Goal: Transaction & Acquisition: Purchase product/service

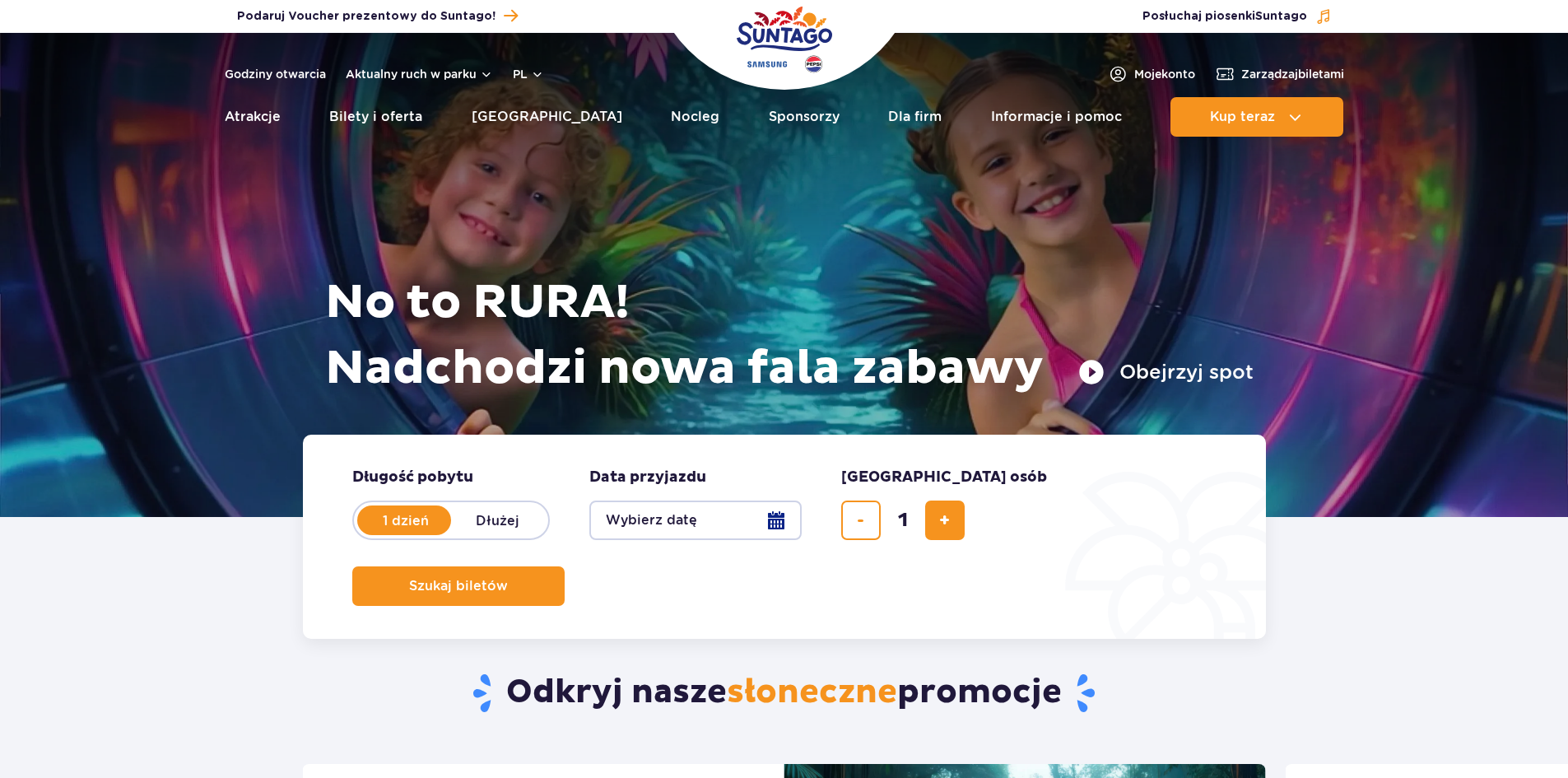
click at [645, 522] on button "Wybierz datę" at bounding box center [696, 521] width 213 height 39
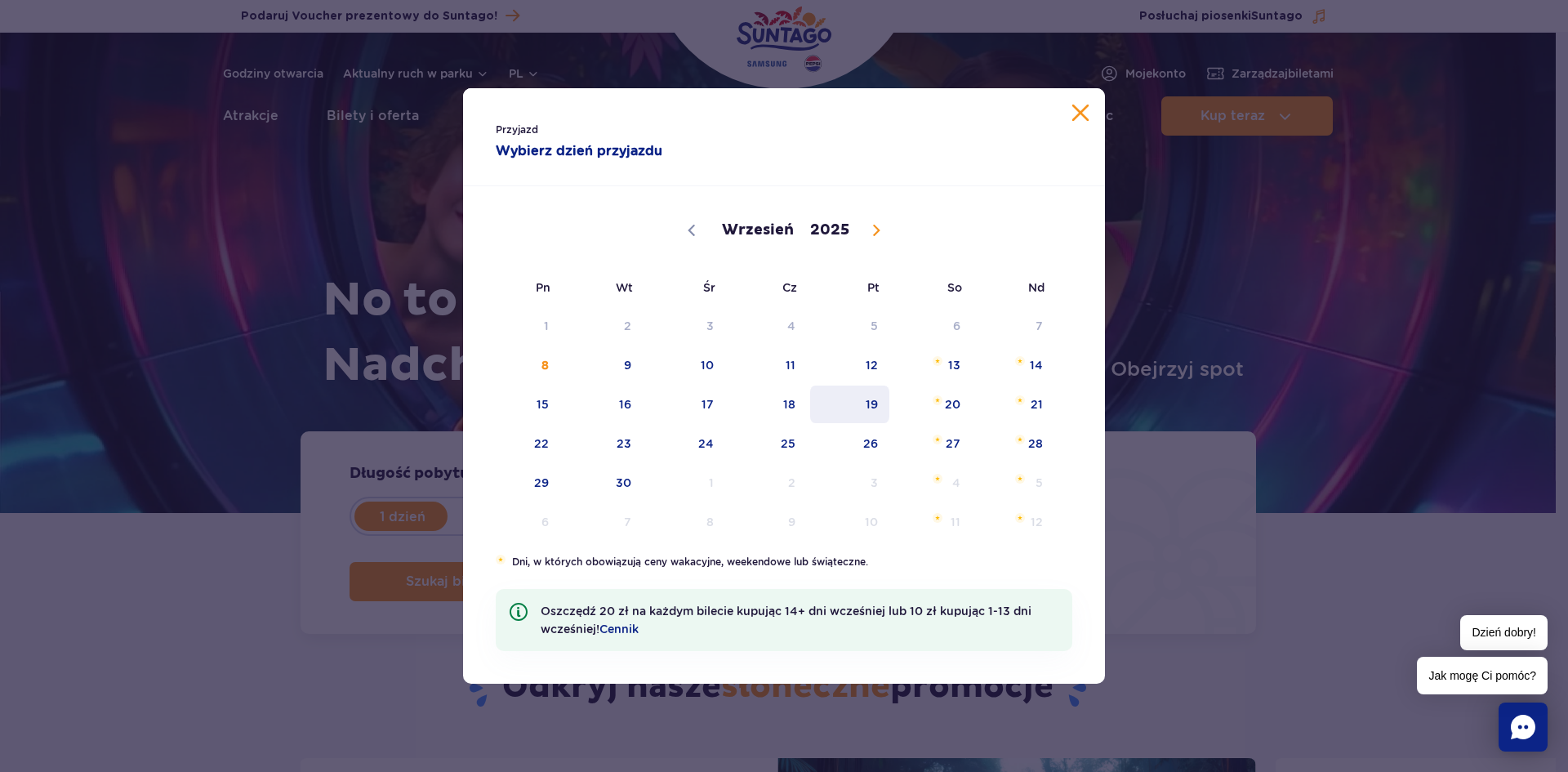
click at [815, 409] on span "19" at bounding box center [849, 404] width 83 height 37
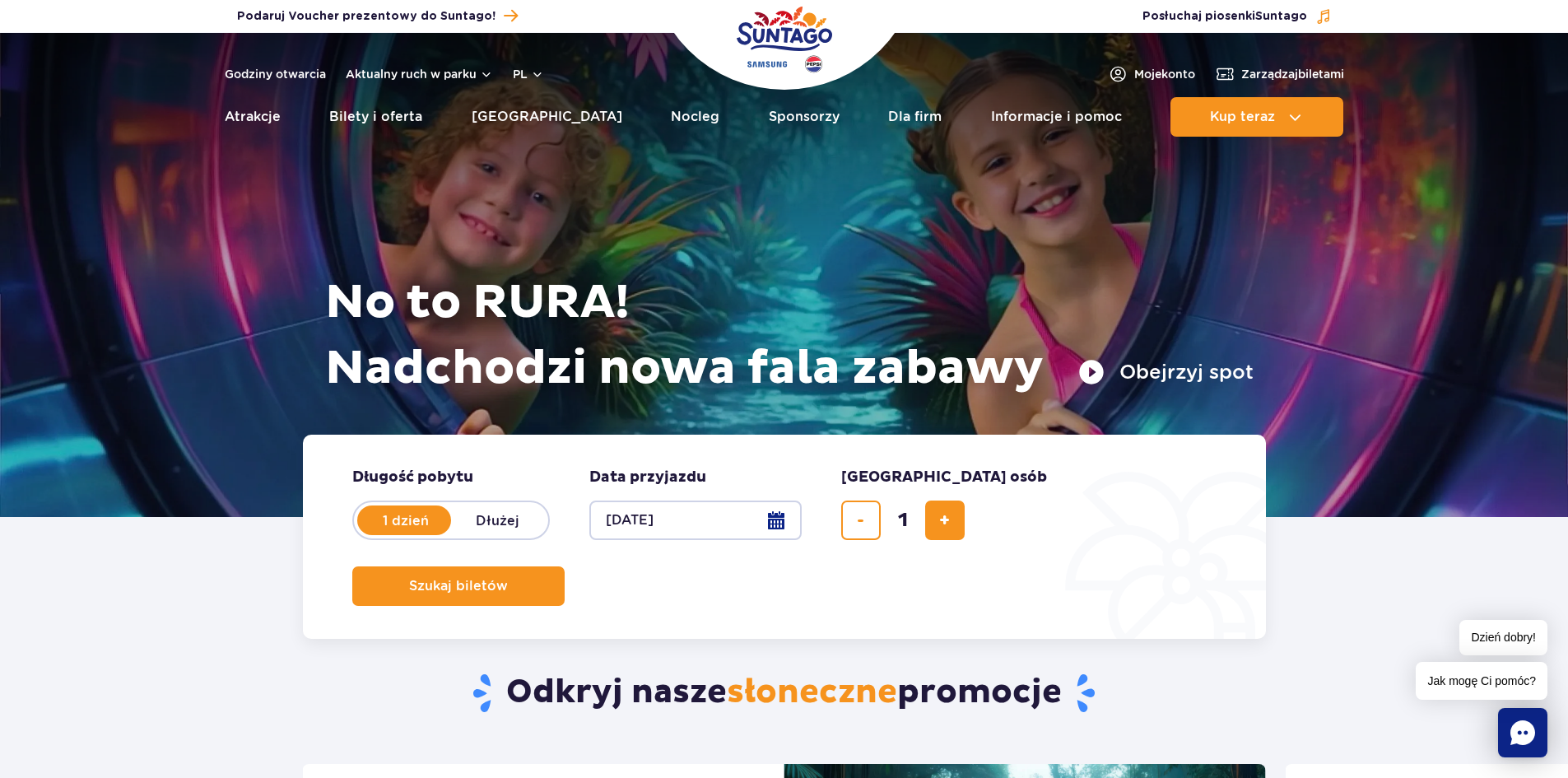
click at [953, 518] on button "dodaj bilet" at bounding box center [945, 521] width 39 height 39
type input "2"
click at [502, 579] on span "Szukaj biletów" at bounding box center [451, 586] width 99 height 15
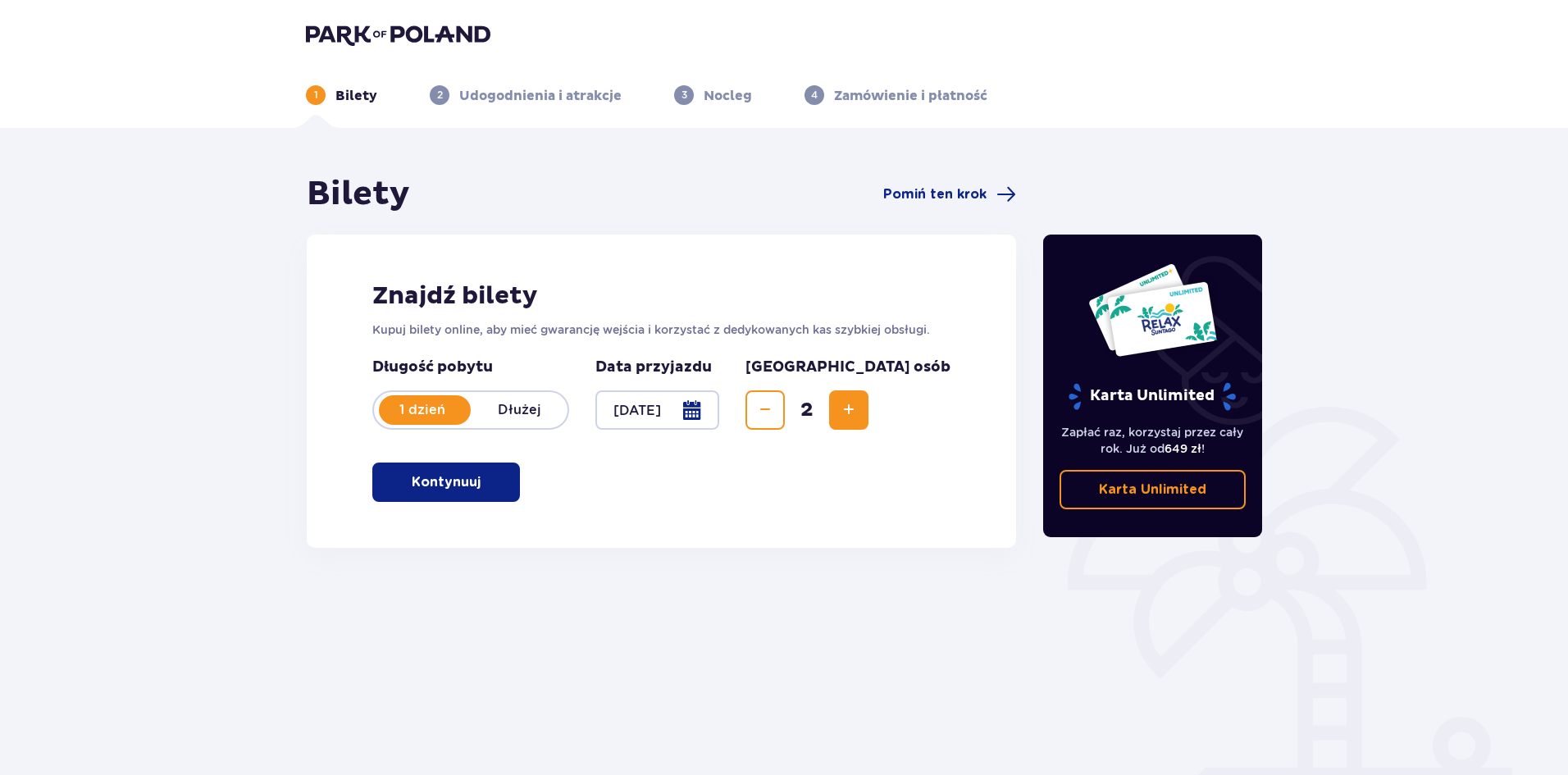
click at [443, 479] on p "Kontynuuj" at bounding box center [446, 482] width 69 height 18
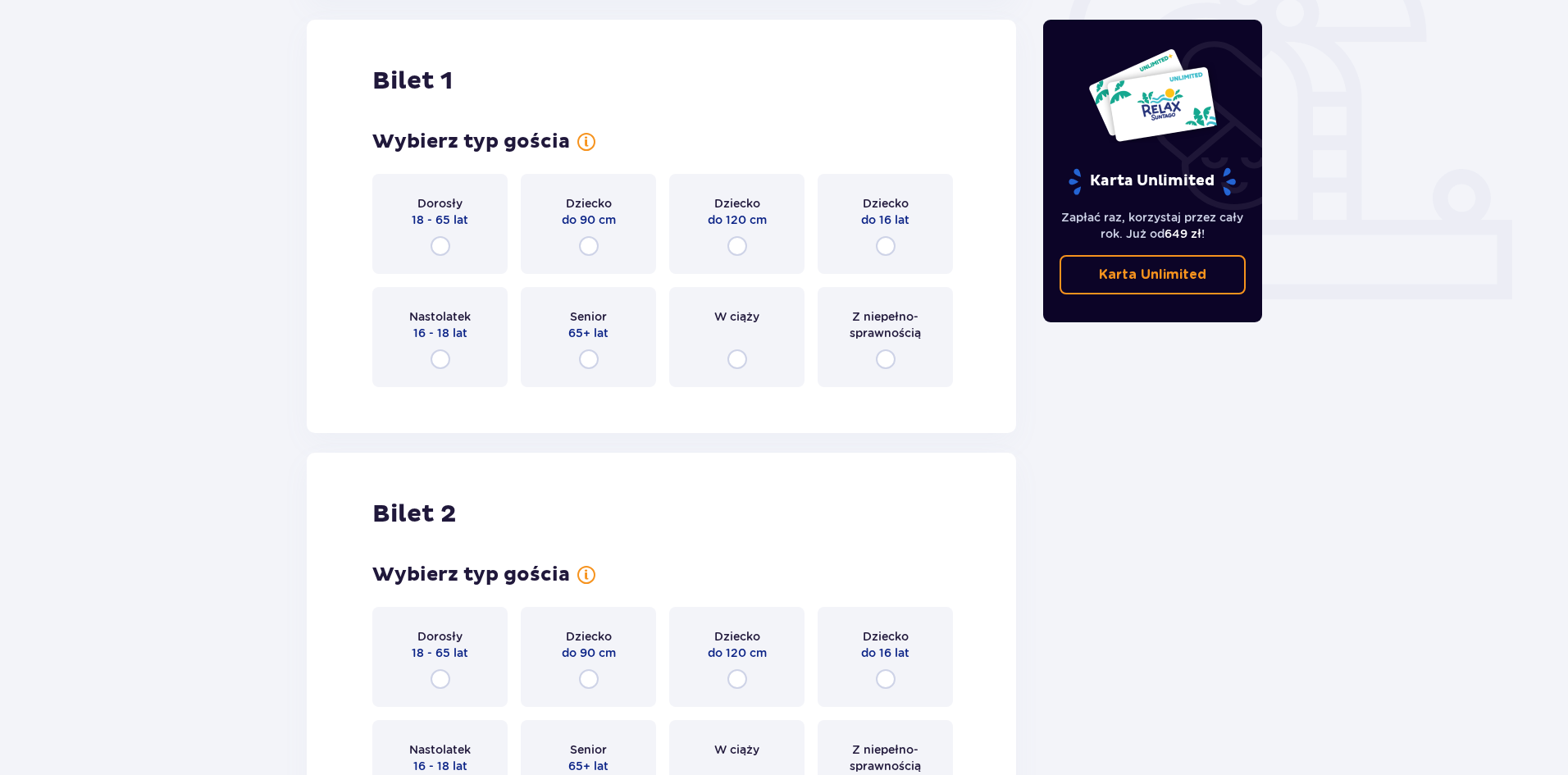
drag, startPoint x: 438, startPoint y: 233, endPoint x: 438, endPoint y: 248, distance: 15.0
click at [438, 234] on div "Dorosły 18 - 65 lat" at bounding box center [440, 223] width 135 height 100
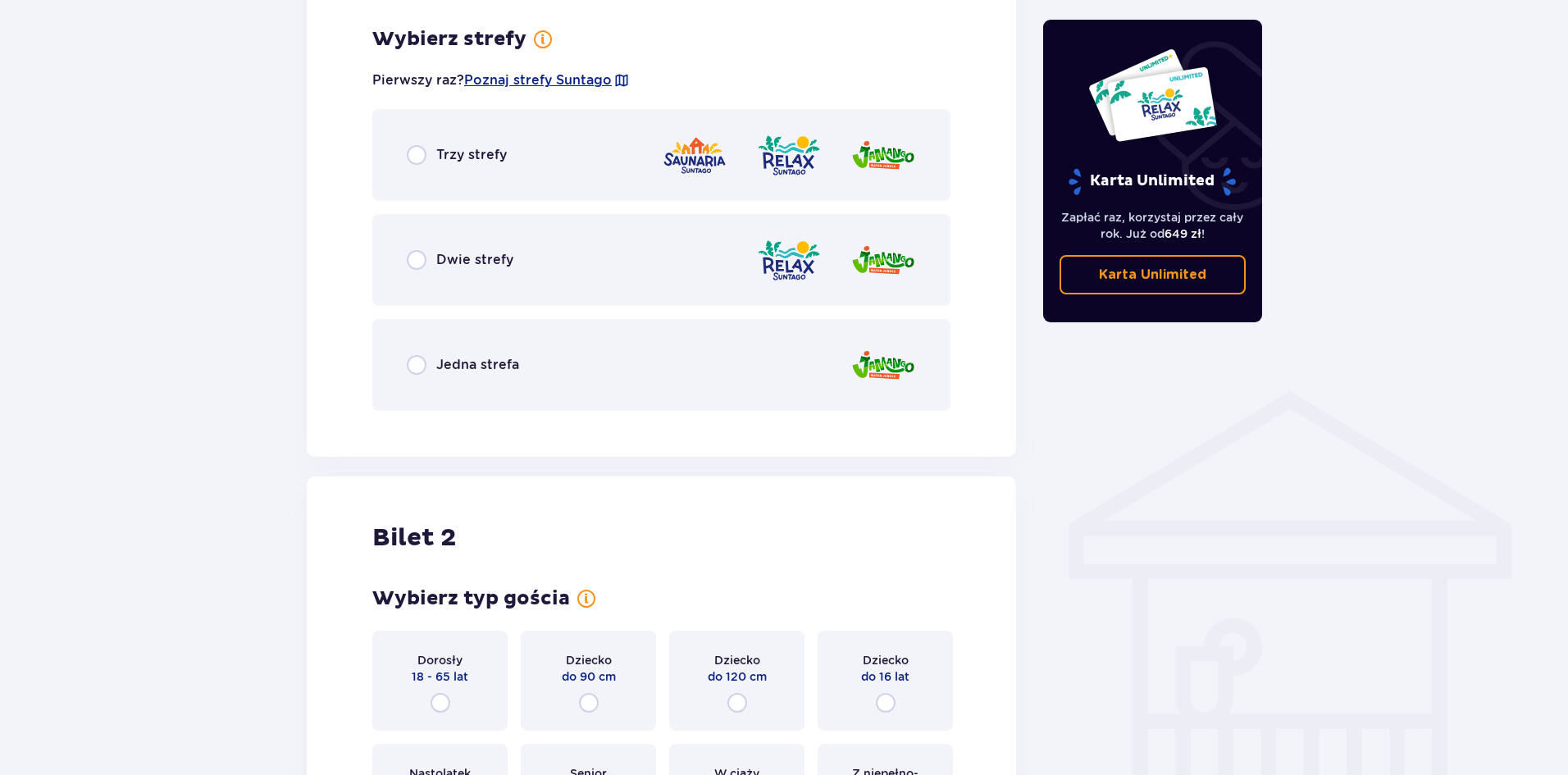
scroll to position [948, 0]
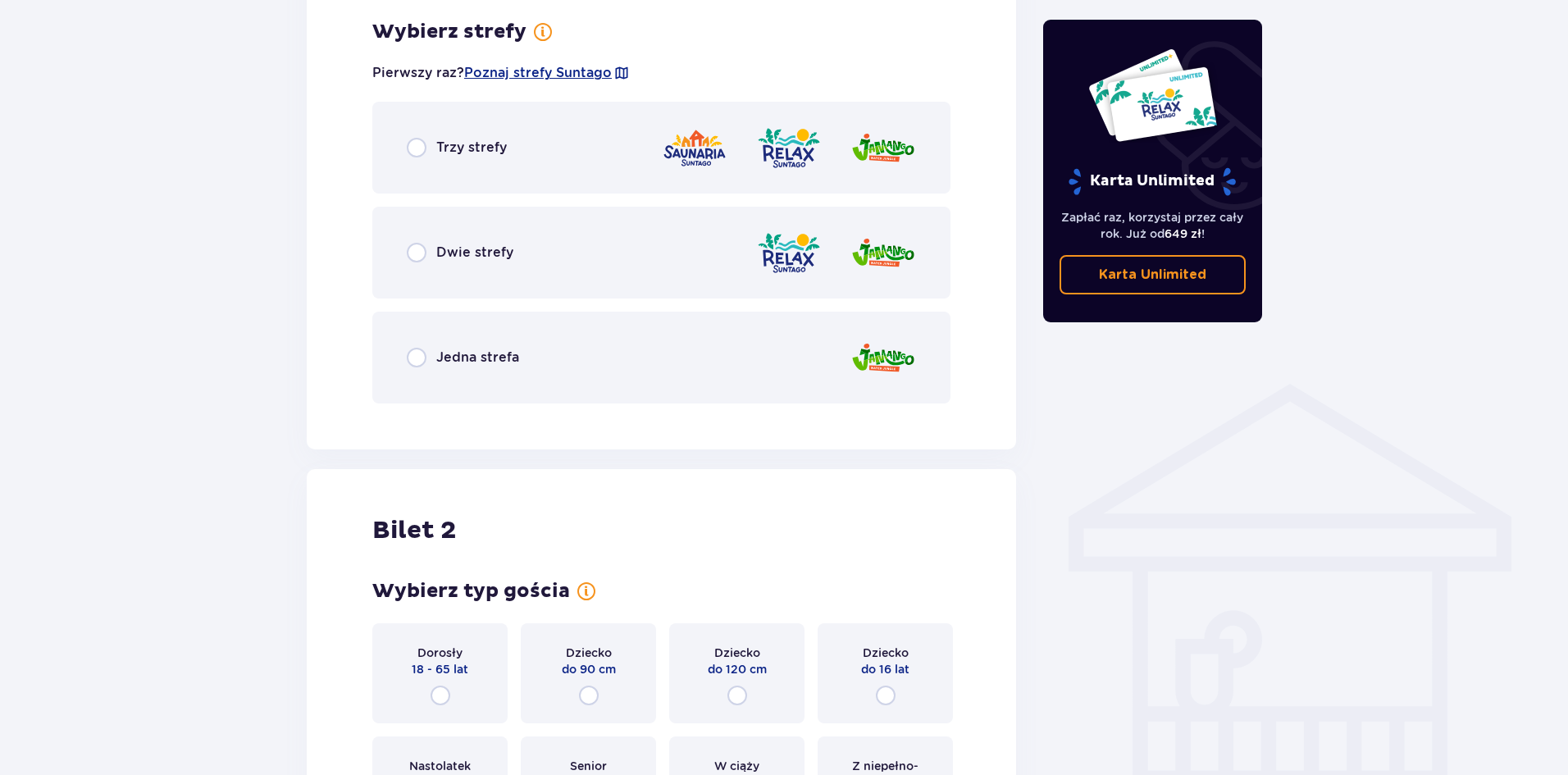
click at [405, 229] on div "Dwie strefy" at bounding box center [661, 252] width 578 height 91
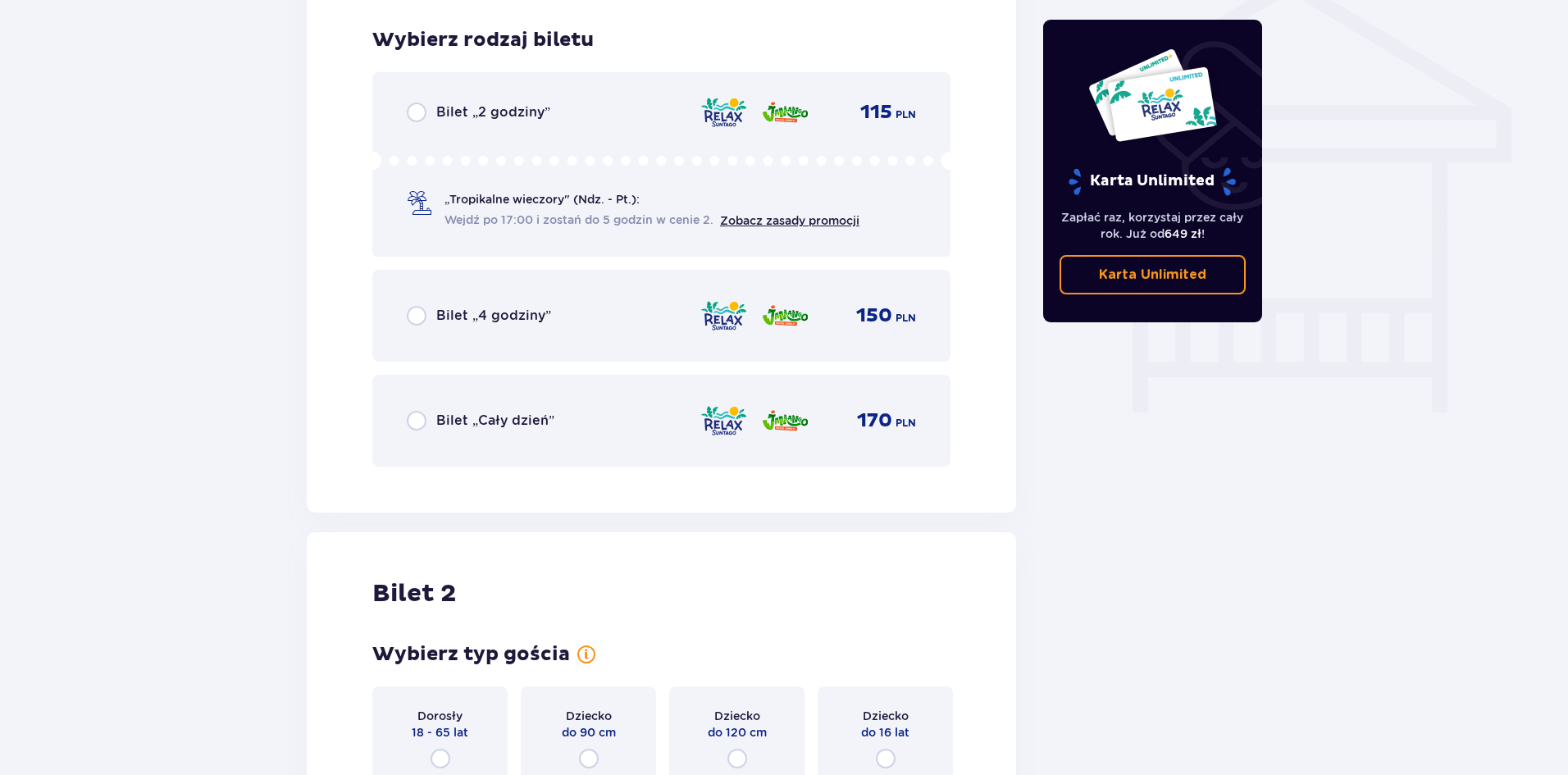
scroll to position [1365, 0]
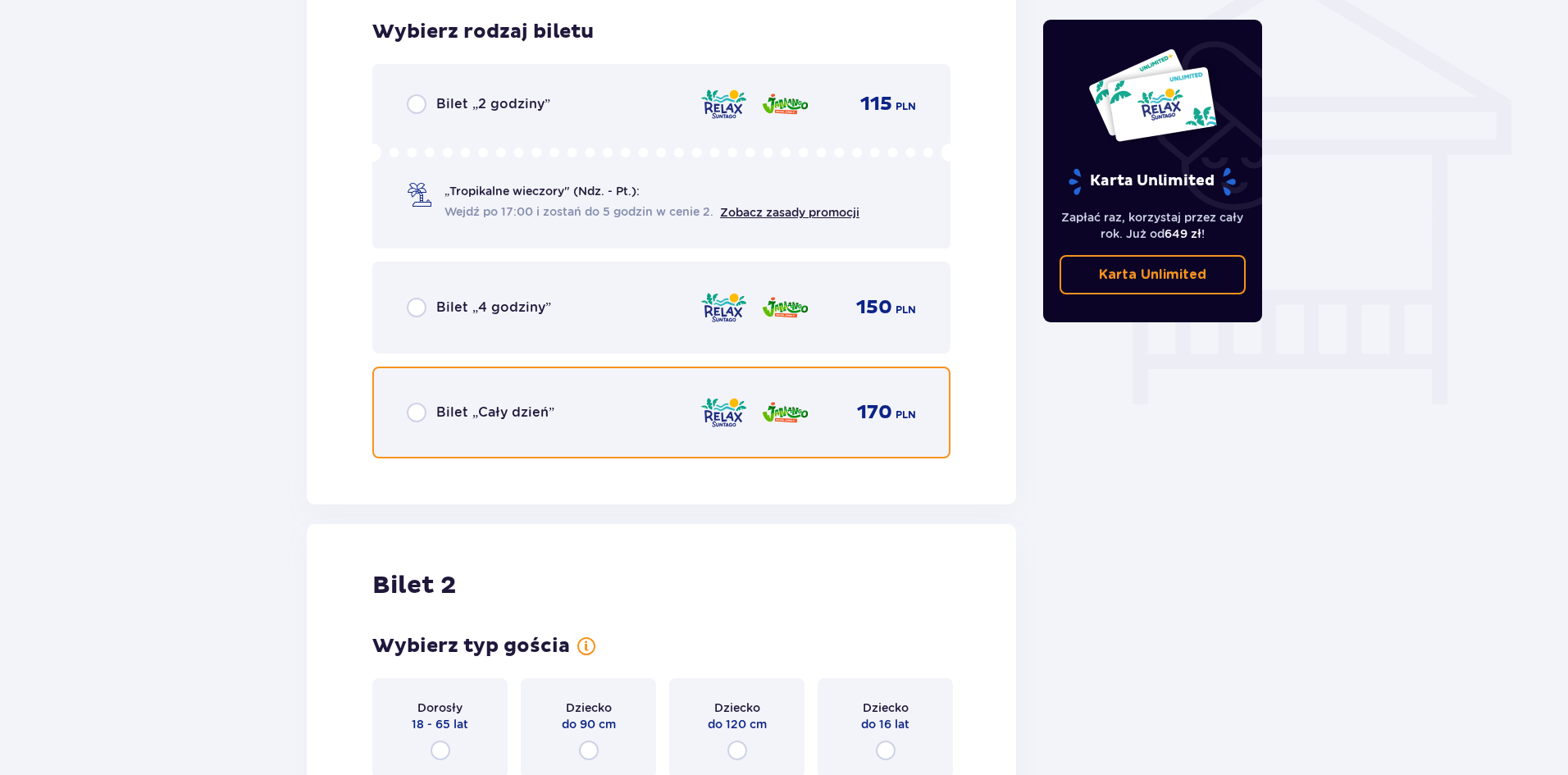
click at [412, 410] on input "radio" at bounding box center [416, 412] width 20 height 20
radio input "true"
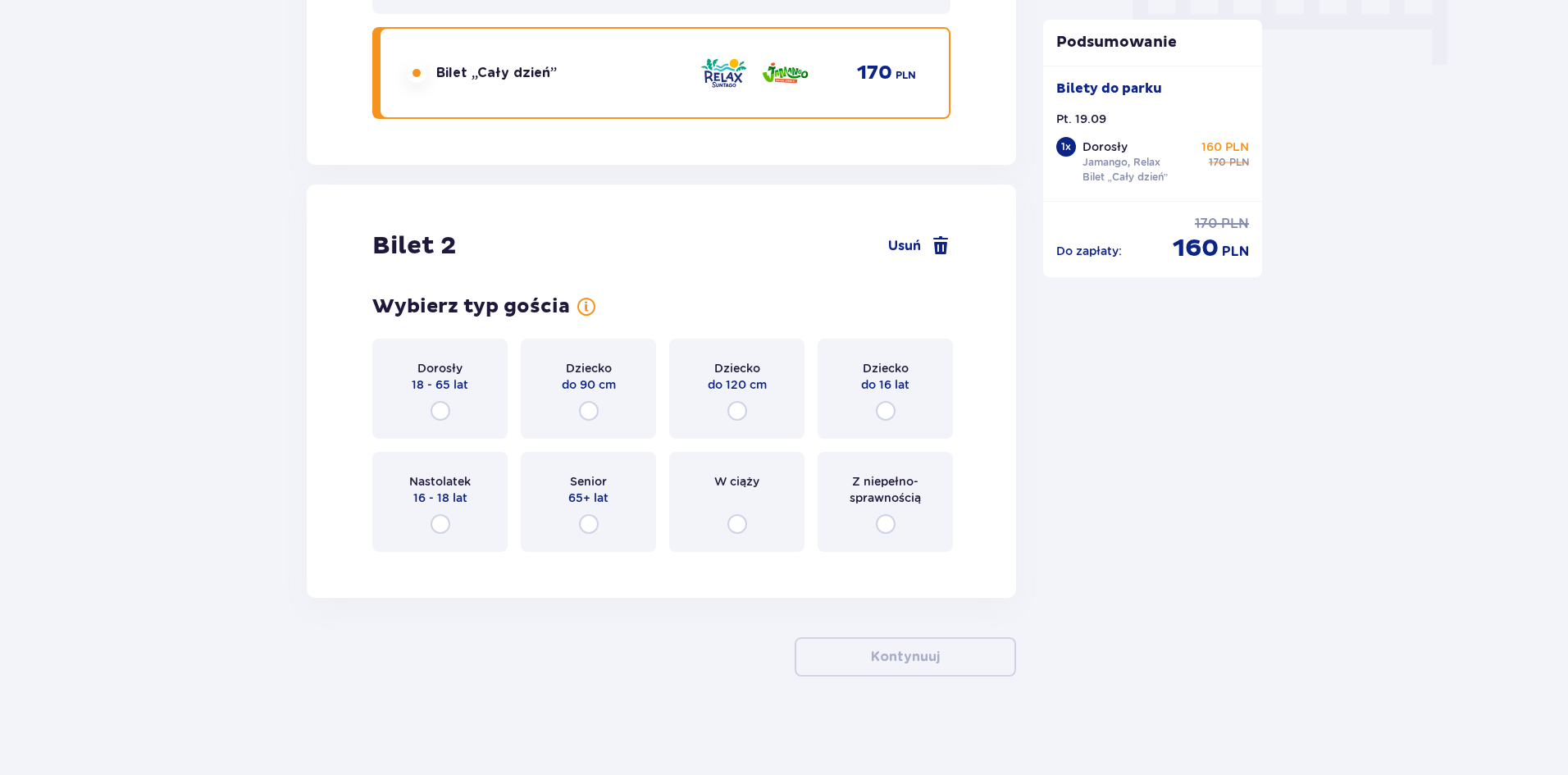
click at [457, 382] on p "18 - 65 lat" at bounding box center [440, 385] width 56 height 16
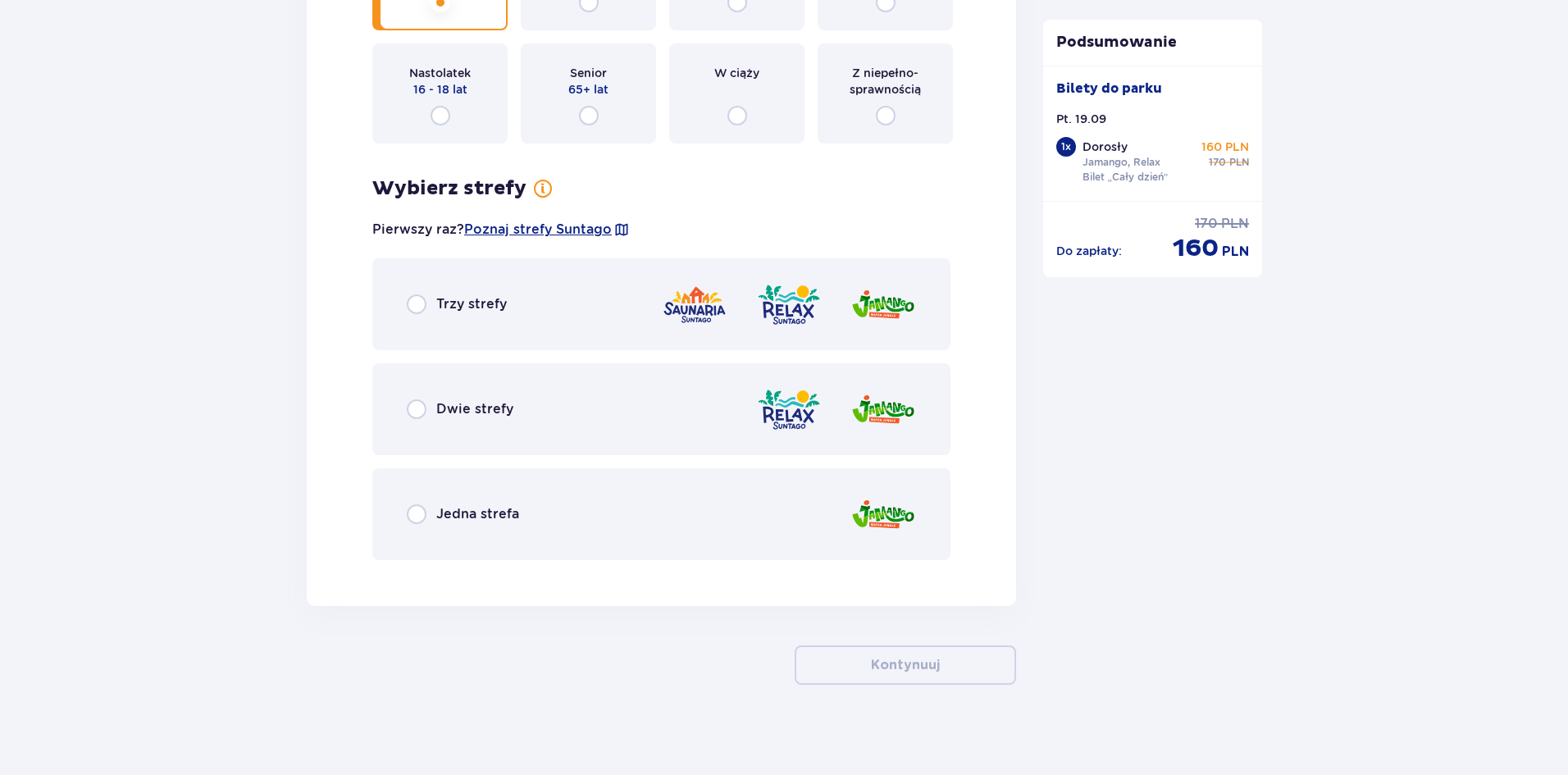
scroll to position [2121, 0]
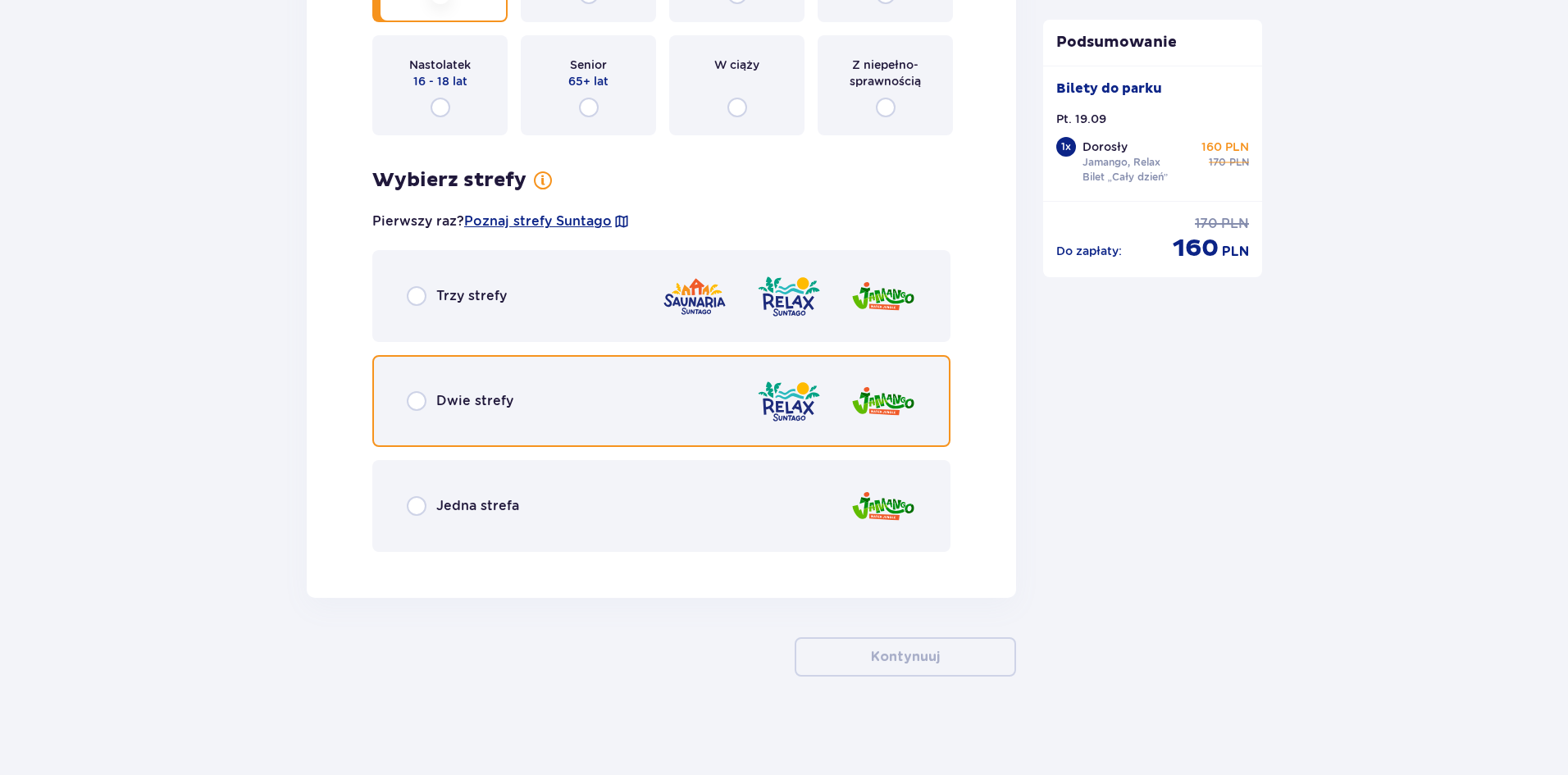
click at [414, 400] on input "radio" at bounding box center [416, 401] width 20 height 20
radio input "true"
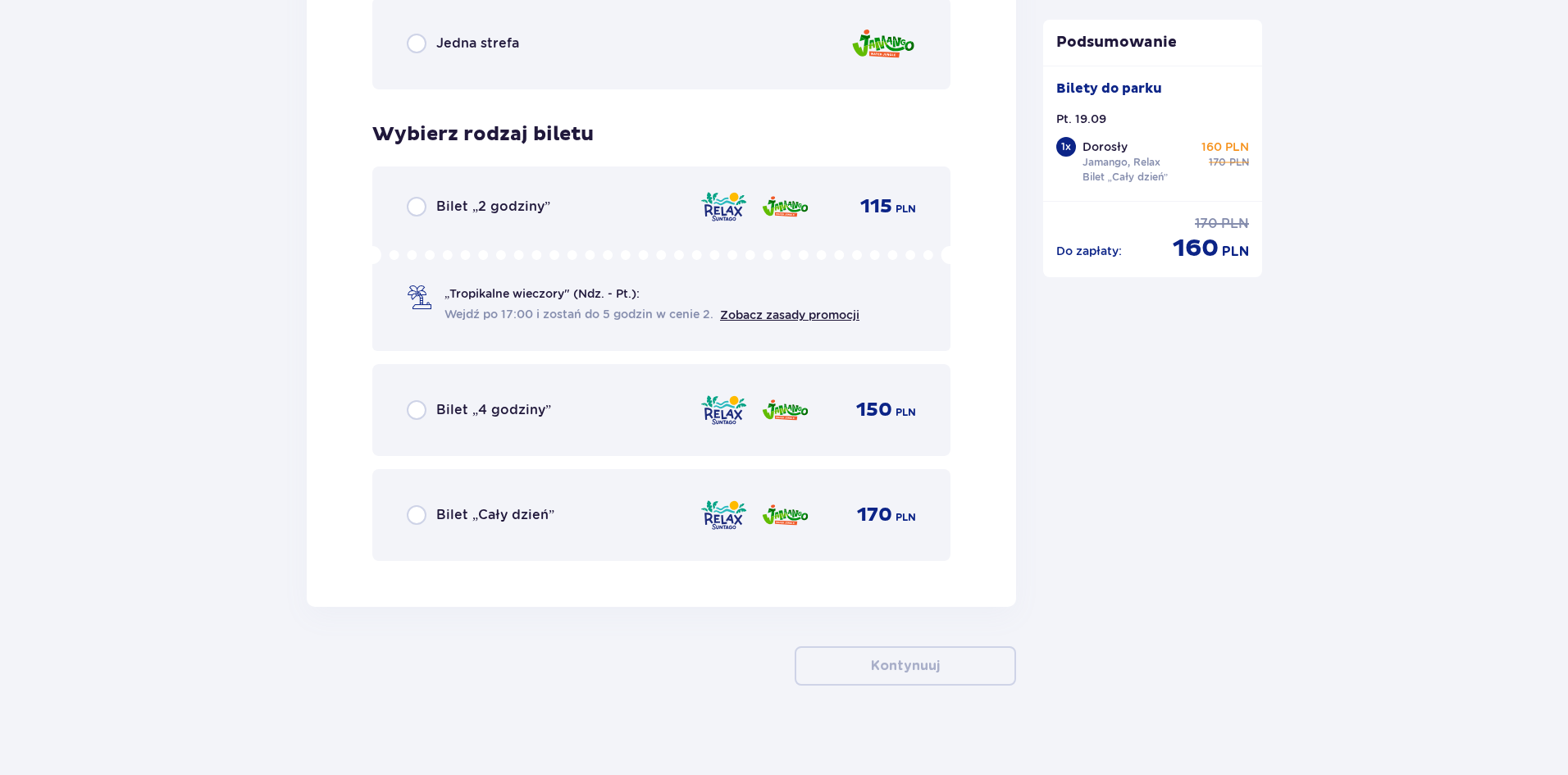
scroll to position [2592, 0]
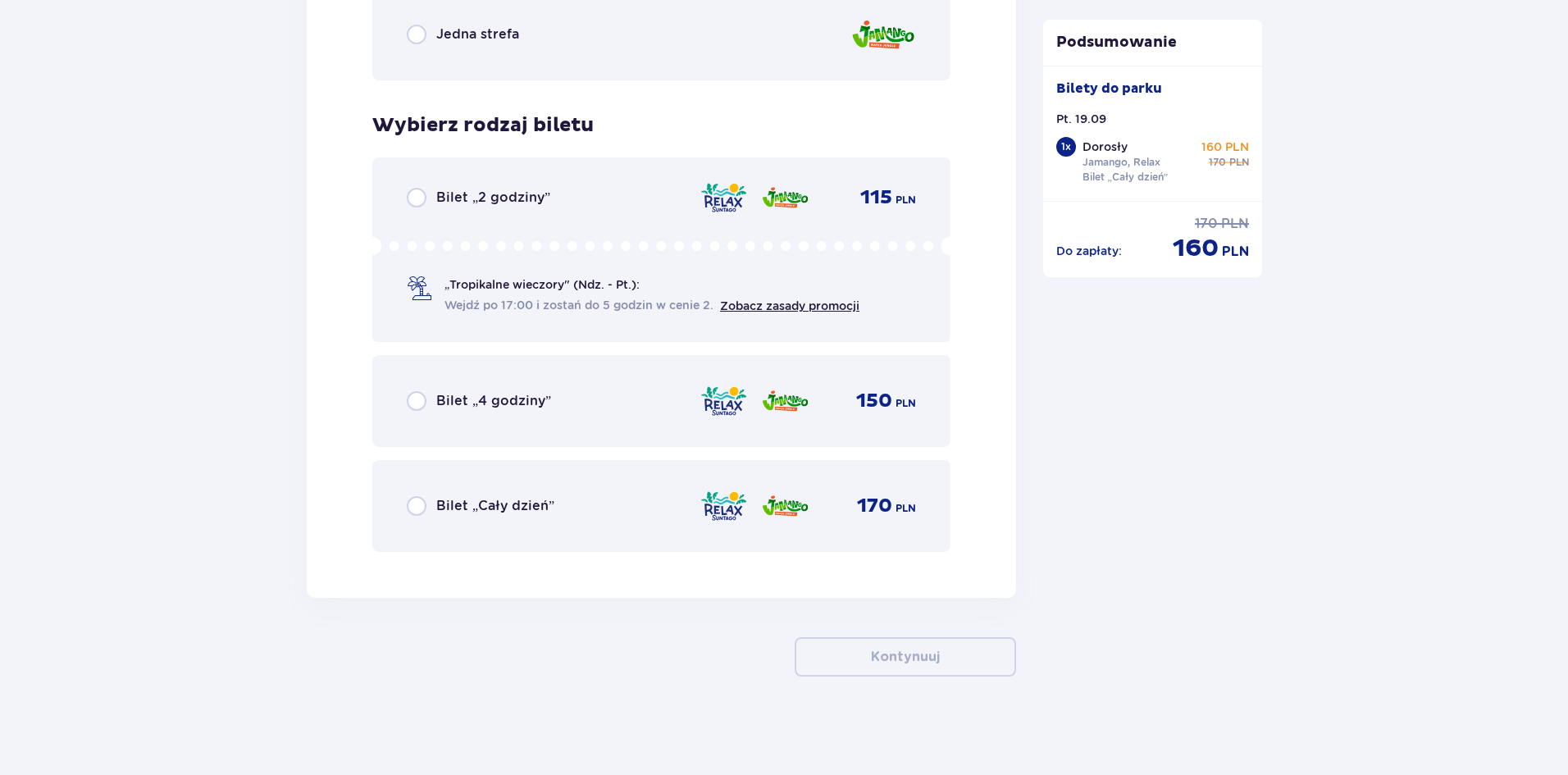
click at [403, 497] on div "Bilet „Cały dzień” 170 PLN" at bounding box center [661, 505] width 578 height 91
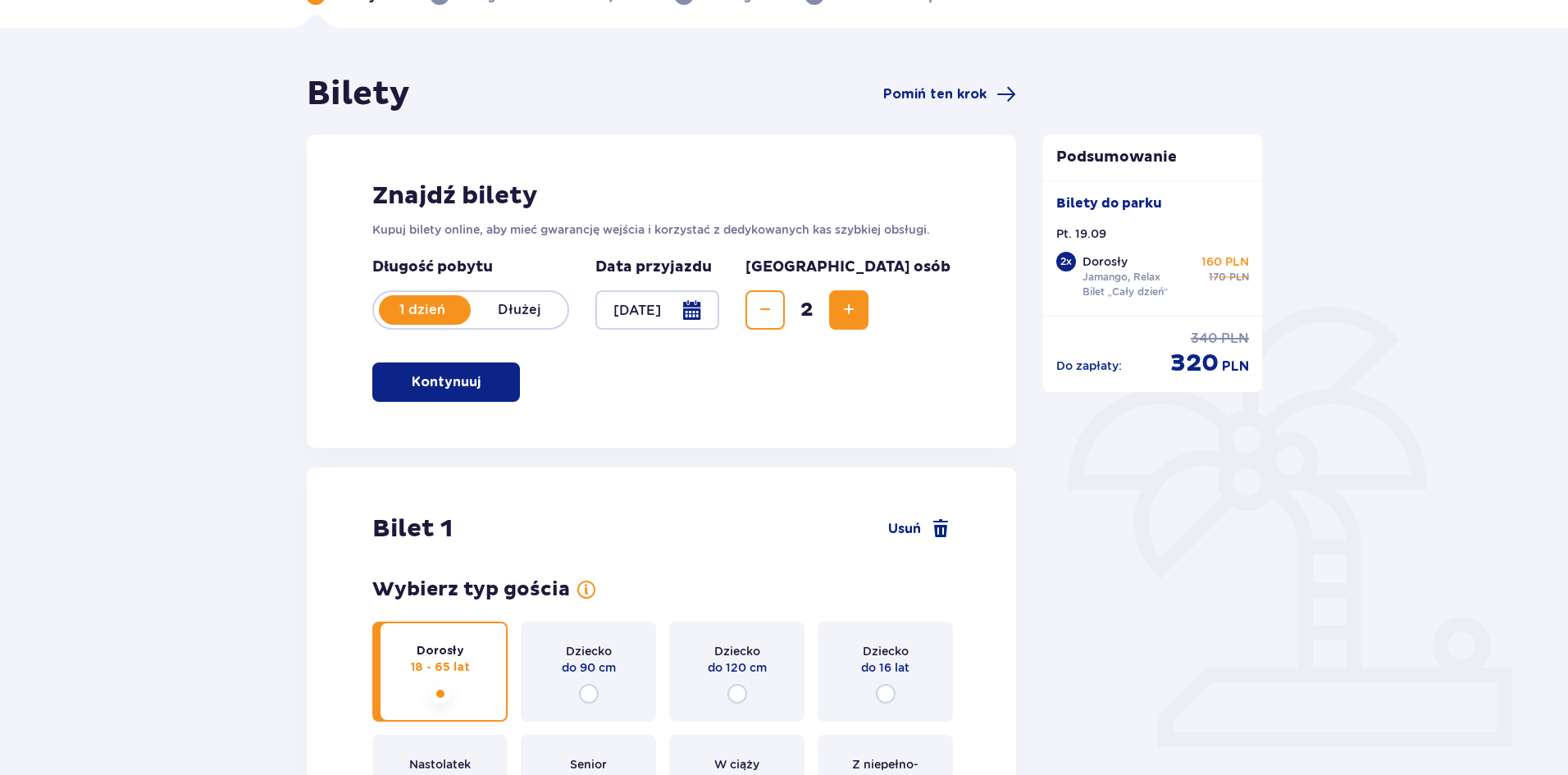
scroll to position [0, 0]
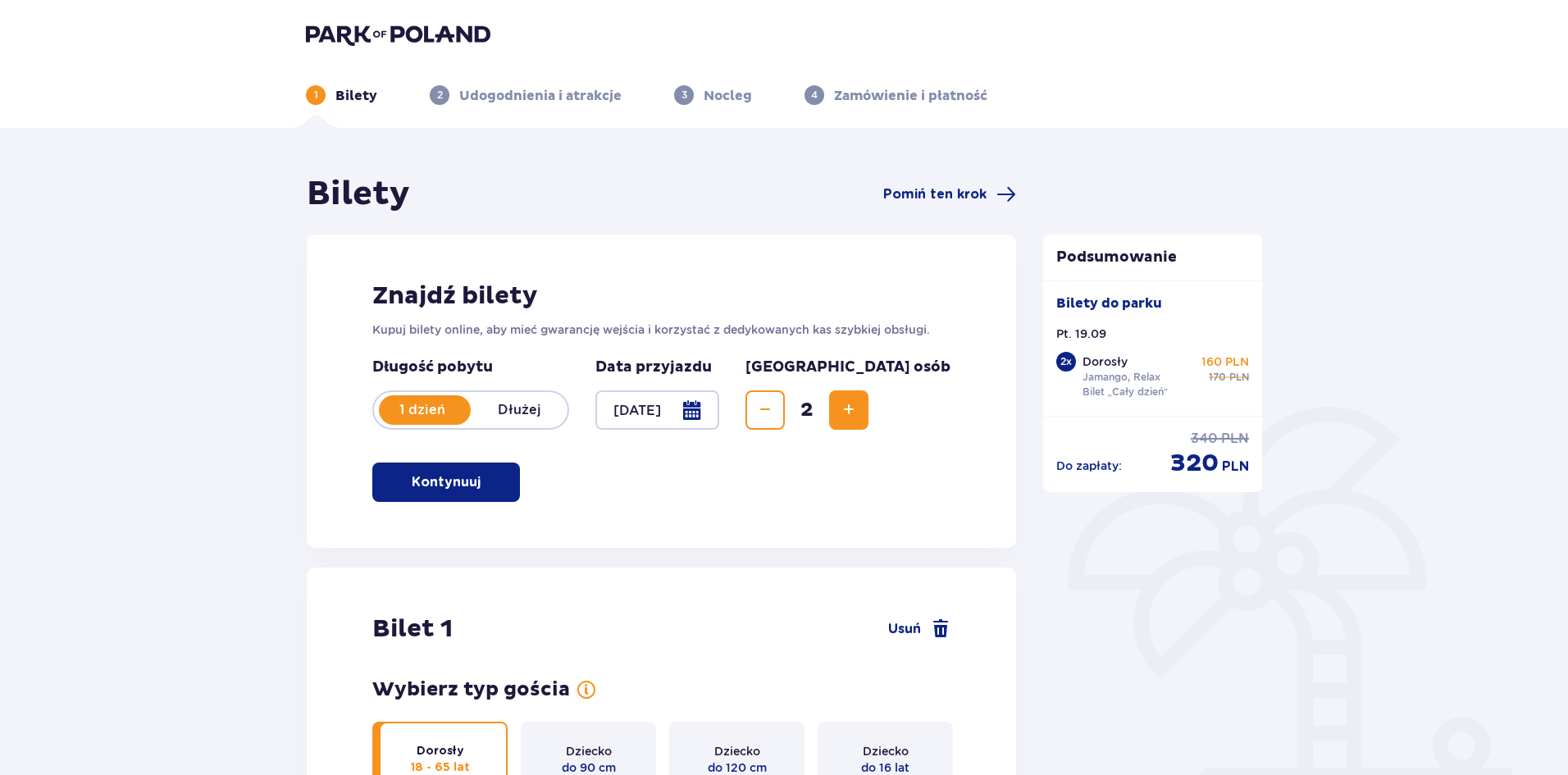
drag, startPoint x: 1220, startPoint y: 543, endPoint x: 1084, endPoint y: 209, distance: 360.6
